Goal: Find contact information: Find contact information

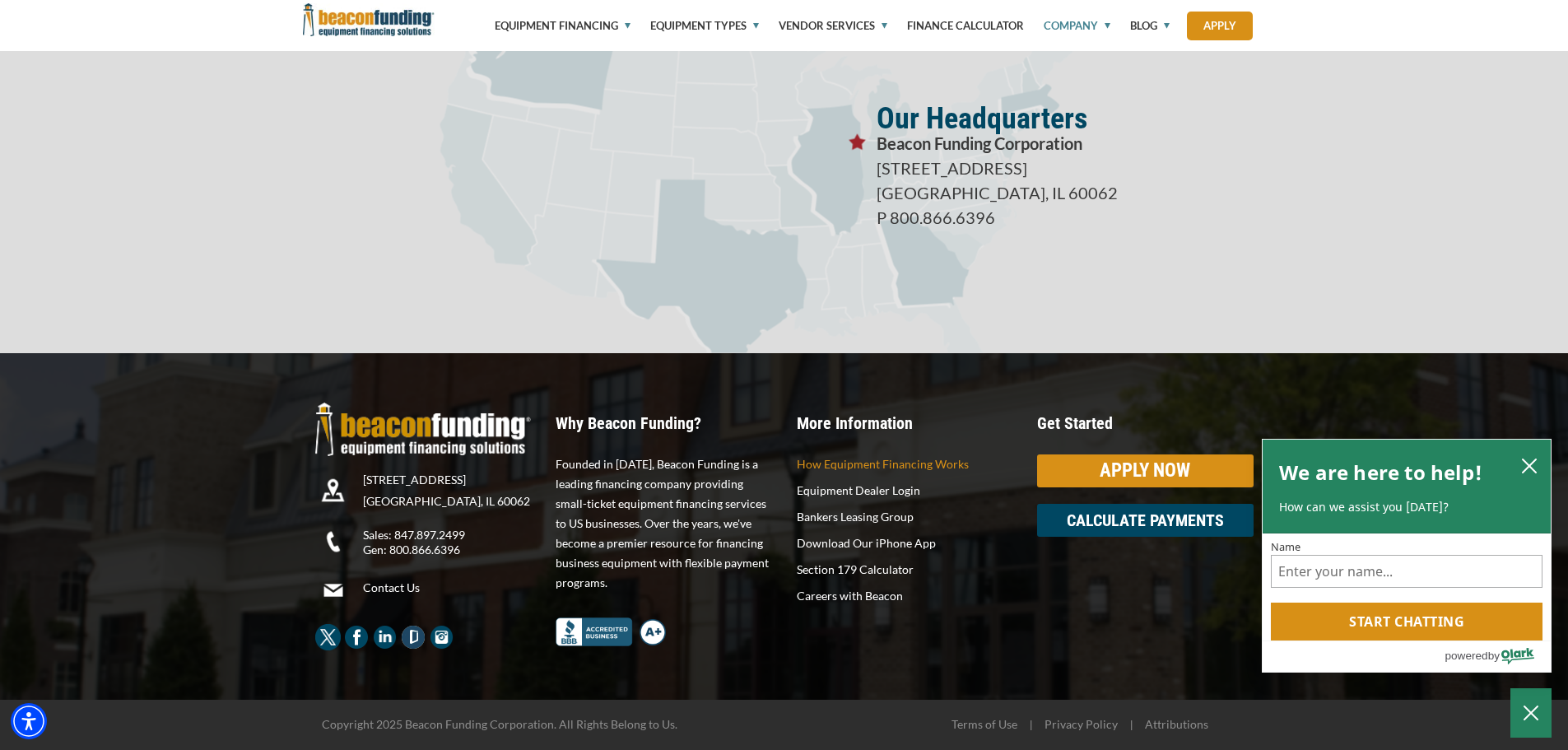
scroll to position [2911, 0]
click at [409, 588] on link "Contact Us" at bounding box center [453, 587] width 181 height 15
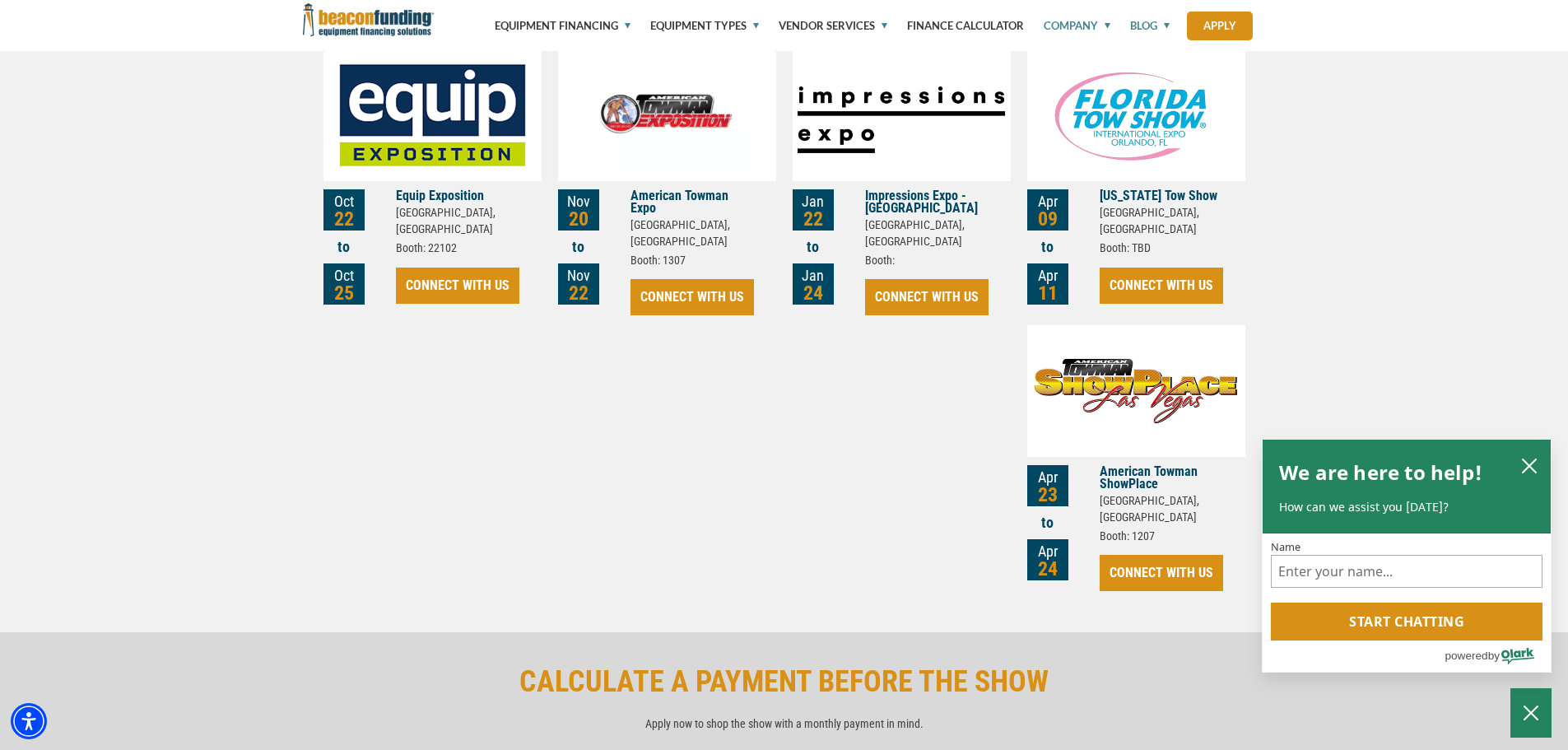
scroll to position [905, 0]
